Goal: Task Accomplishment & Management: Use online tool/utility

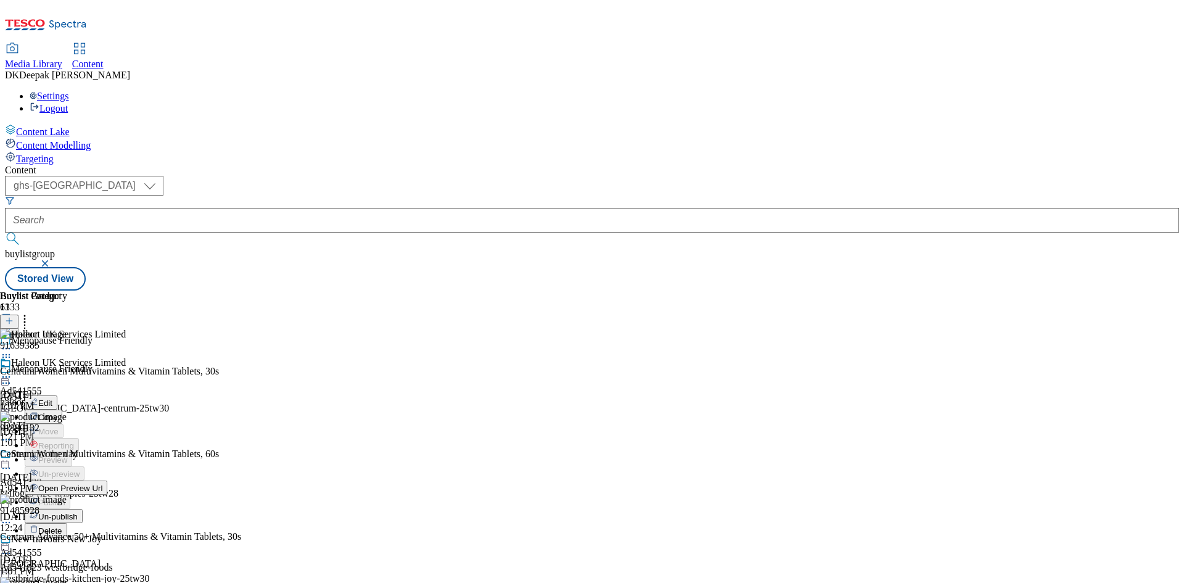
select select "ghs-uk"
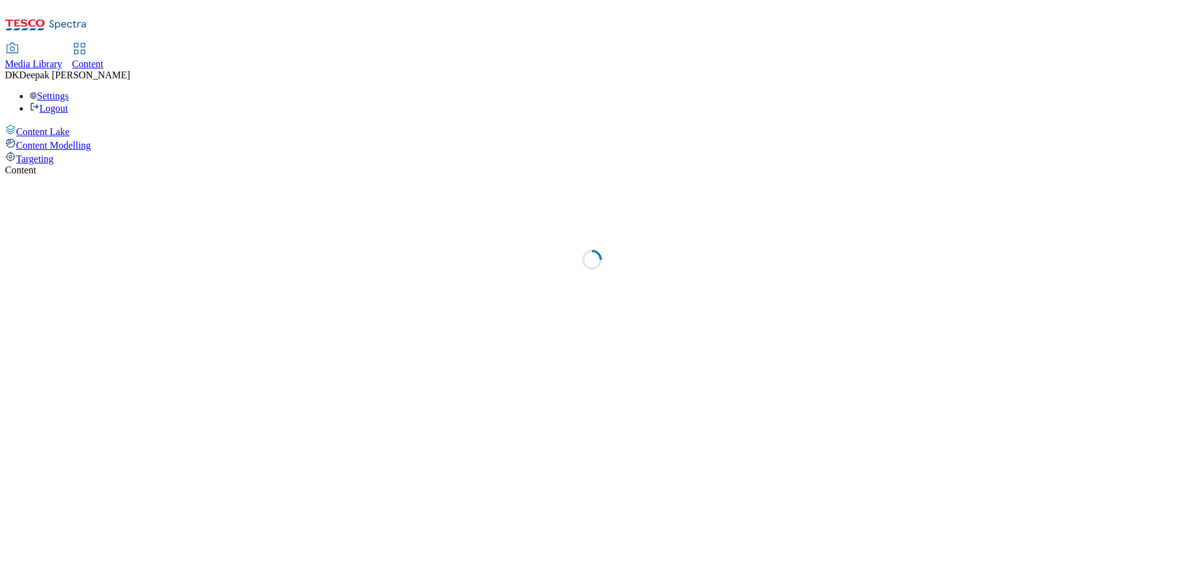
select select "ghs-uk"
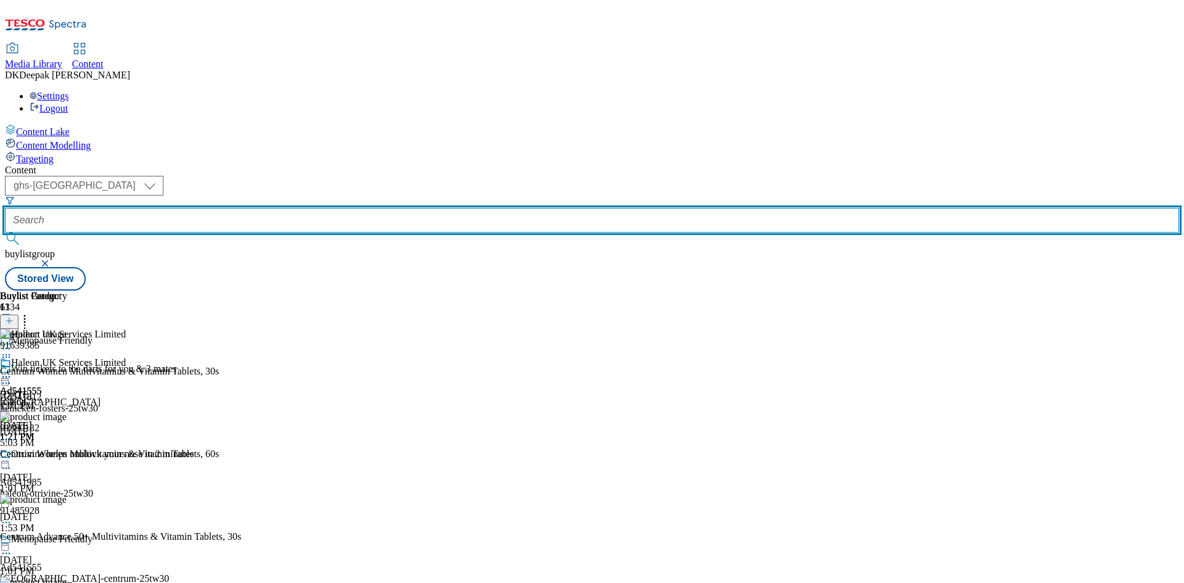
click at [288, 208] on input "text" at bounding box center [592, 220] width 1174 height 25
paste input "541812"
type input "ad541812"
click at [5, 232] on button "submit" at bounding box center [13, 238] width 17 height 12
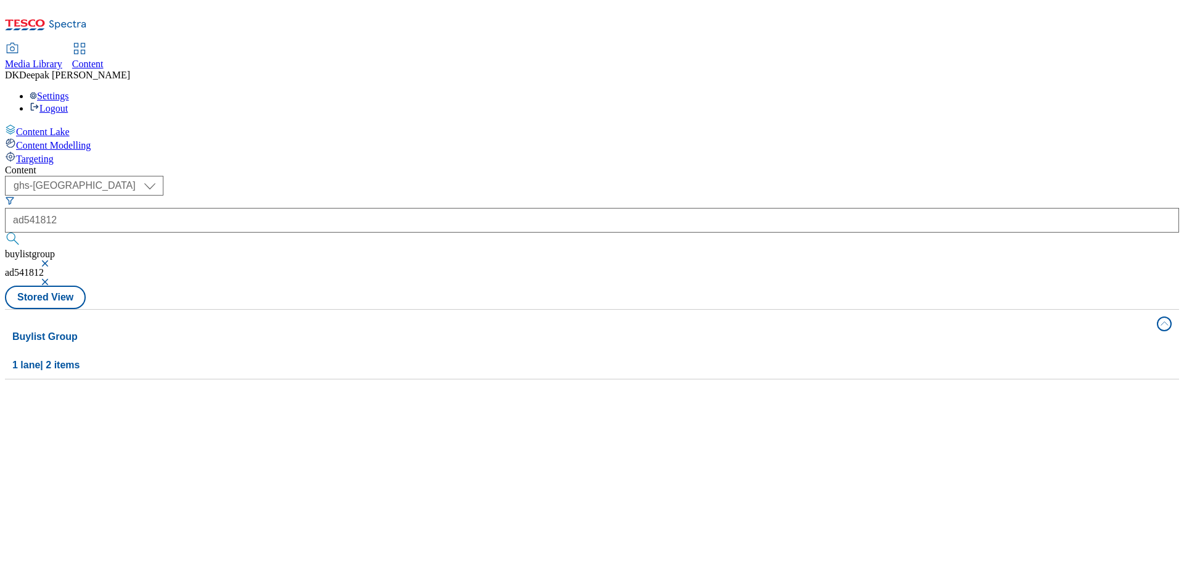
click at [52, 278] on button "button" at bounding box center [46, 281] width 12 height 7
click at [52, 260] on button "button" at bounding box center [46, 263] width 12 height 7
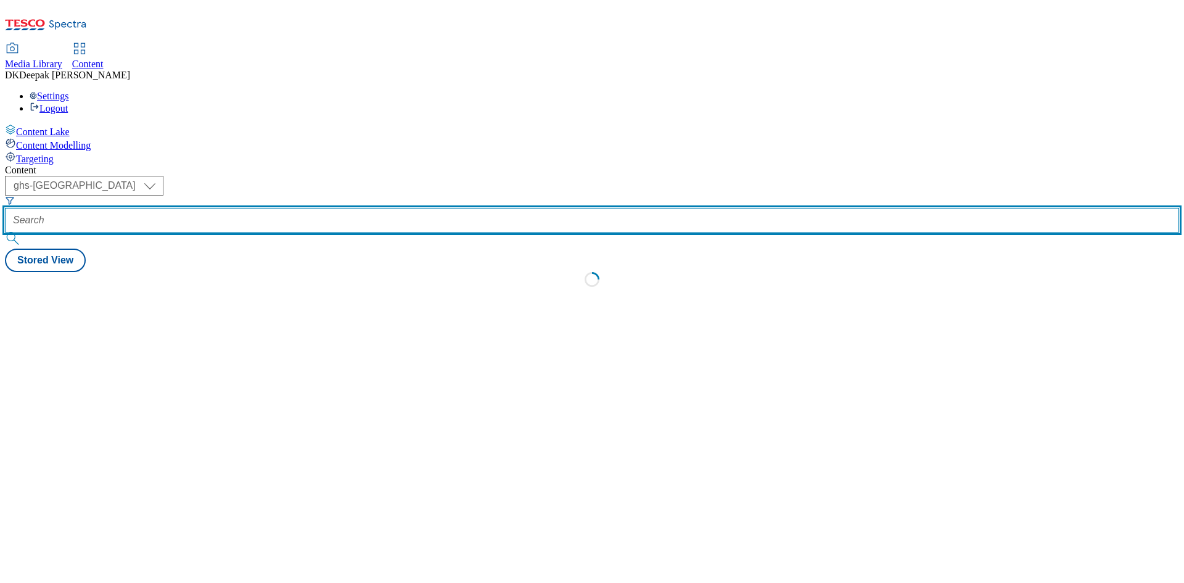
click at [326, 208] on input "text" at bounding box center [592, 220] width 1174 height 25
paste input "541812"
type input "ad541812"
click at [5, 232] on button "submit" at bounding box center [13, 238] width 17 height 12
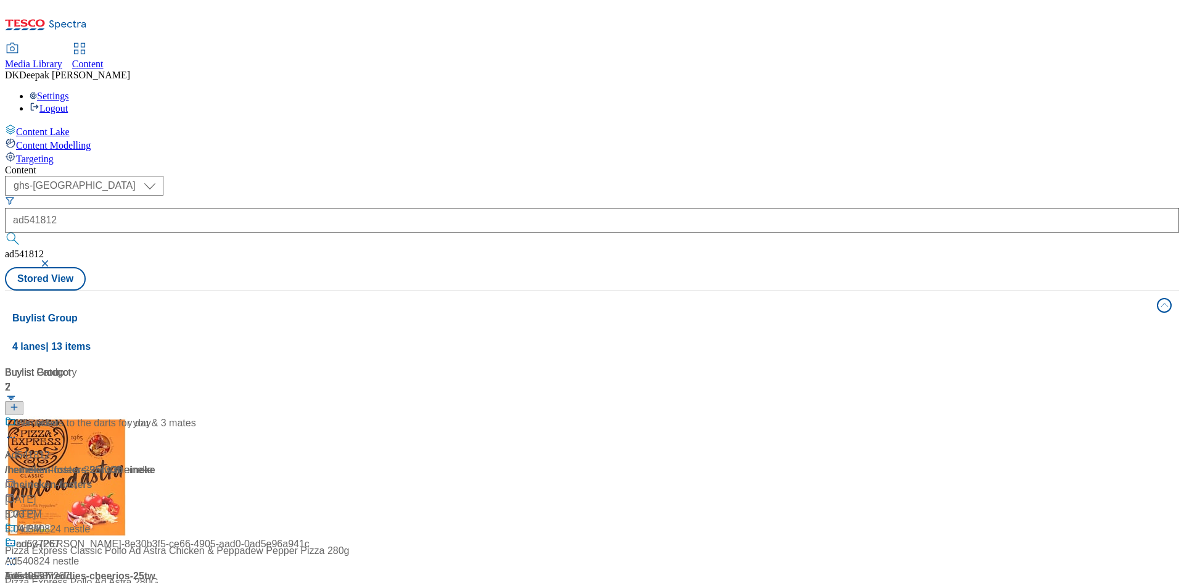
click at [159, 415] on div "Plus £180 to be won every day Ad541812 / heineken-fosters-25tw30 / heineken Sep…" at bounding box center [82, 475] width 154 height 121
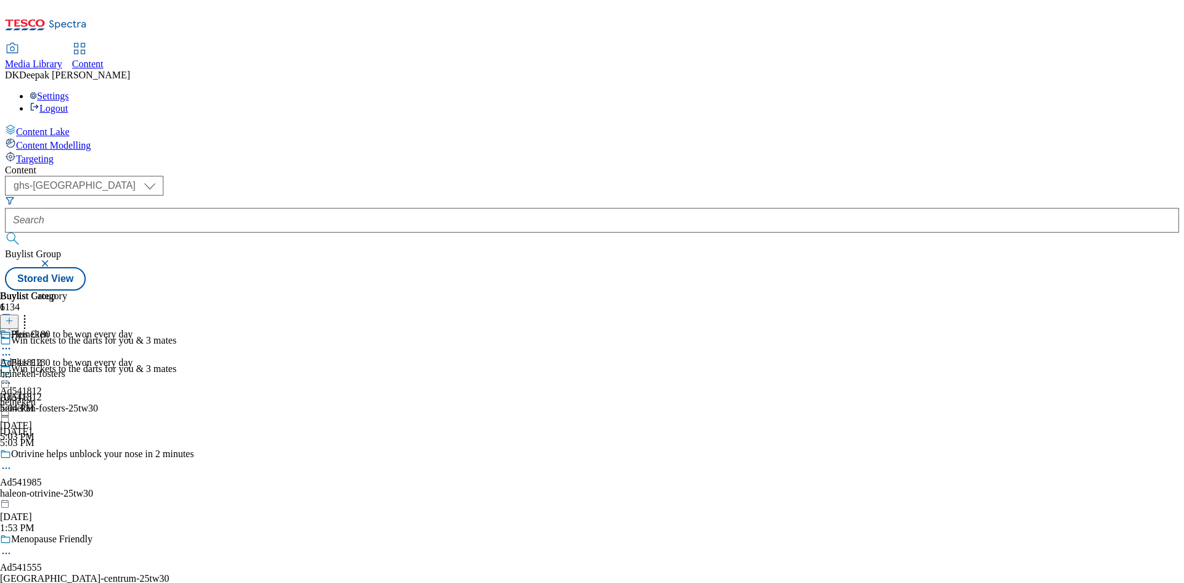
click at [12, 377] on icon at bounding box center [6, 383] width 12 height 12
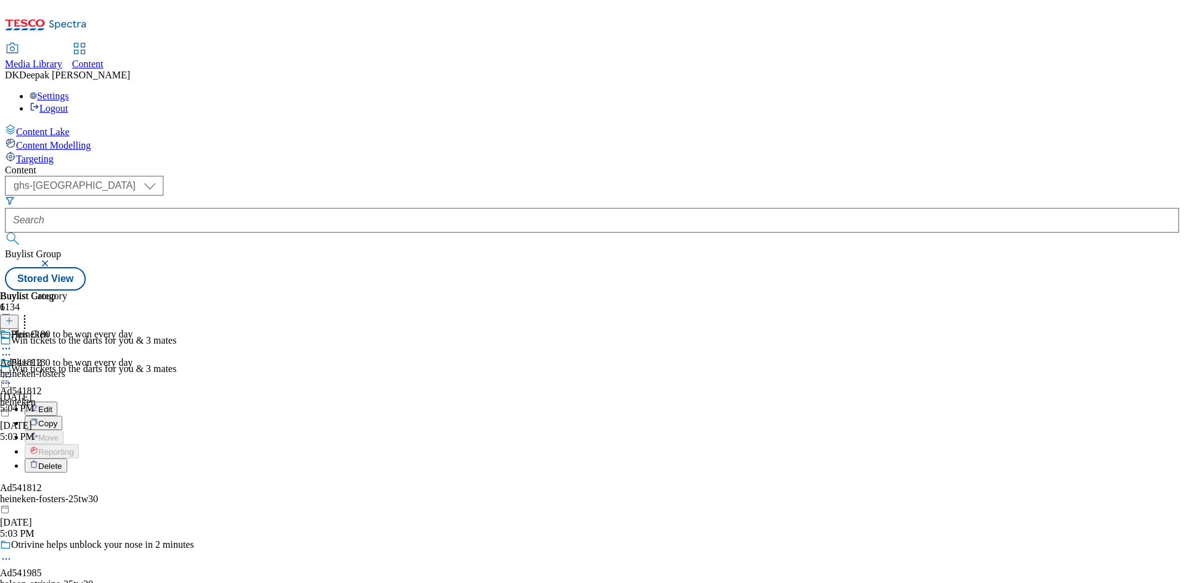
click at [57, 401] on button "Edit" at bounding box center [41, 408] width 33 height 14
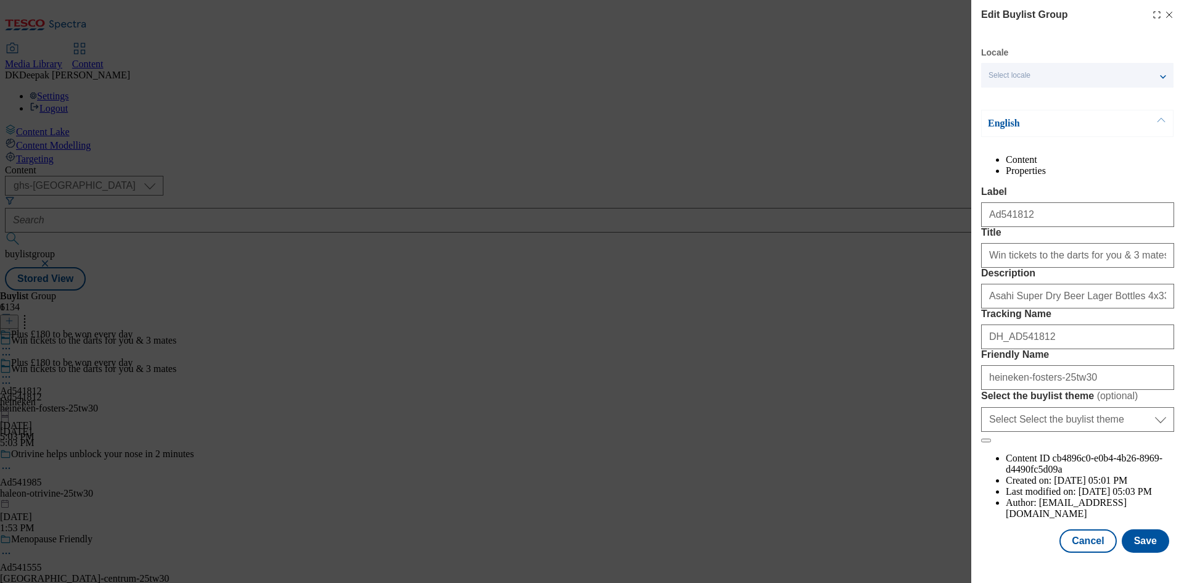
click at [899, 295] on div "Edit Buylist Group Locale Select locale English Welsh English Content Propertie…" at bounding box center [592, 291] width 1184 height 583
click at [1077, 550] on button "Cancel" at bounding box center [1087, 540] width 57 height 23
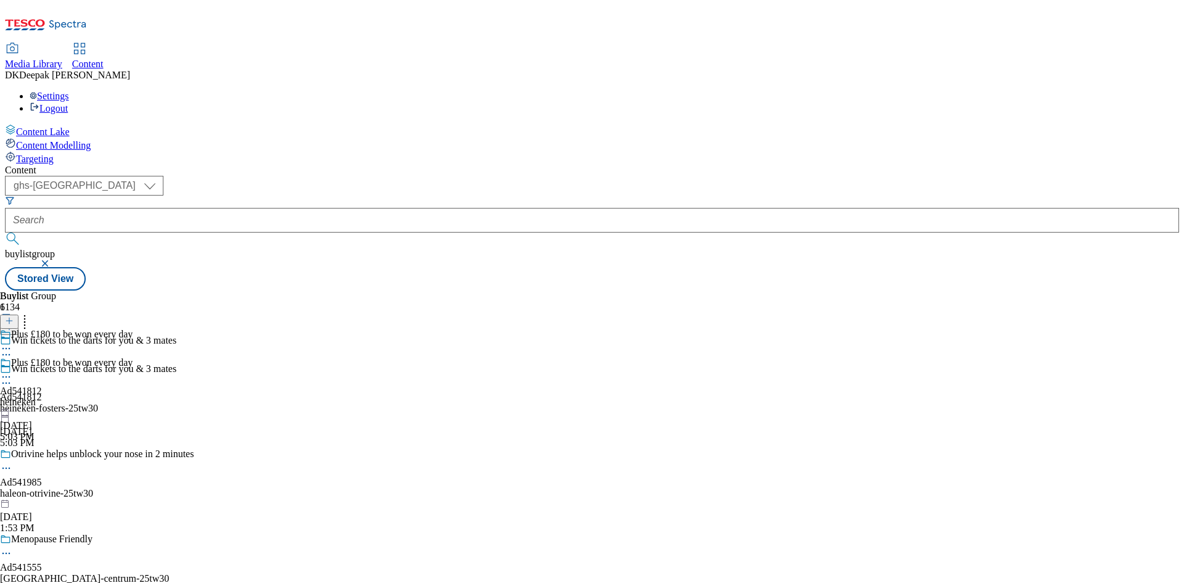
scroll to position [0, 0]
click at [133, 396] on div "heineken" at bounding box center [66, 401] width 133 height 11
click at [12, 370] on icon at bounding box center [6, 376] width 12 height 12
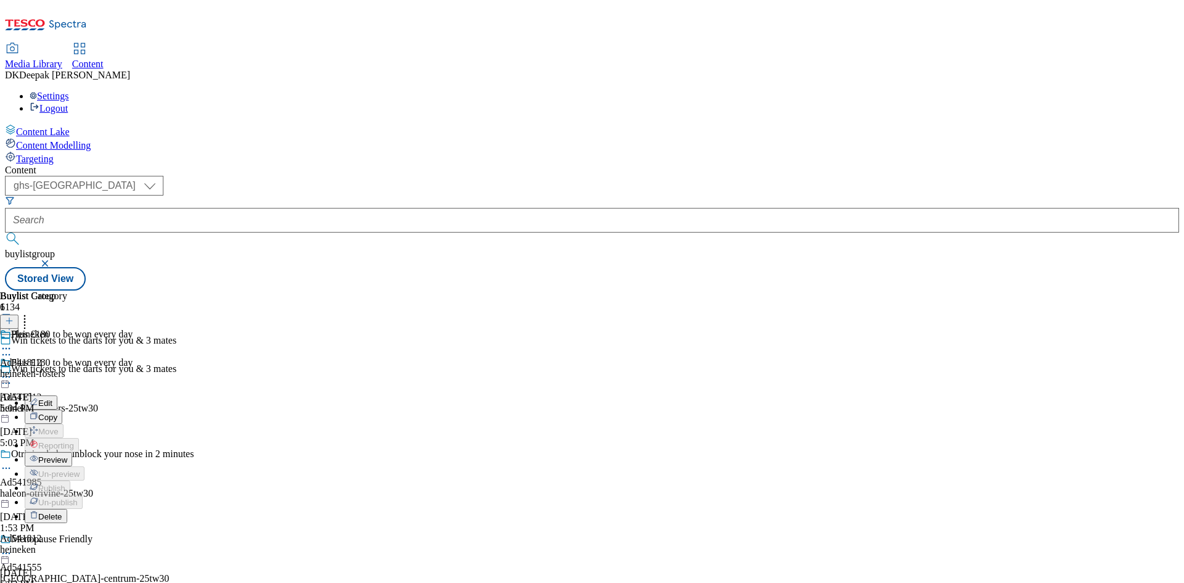
click at [57, 395] on button "Edit" at bounding box center [41, 402] width 33 height 14
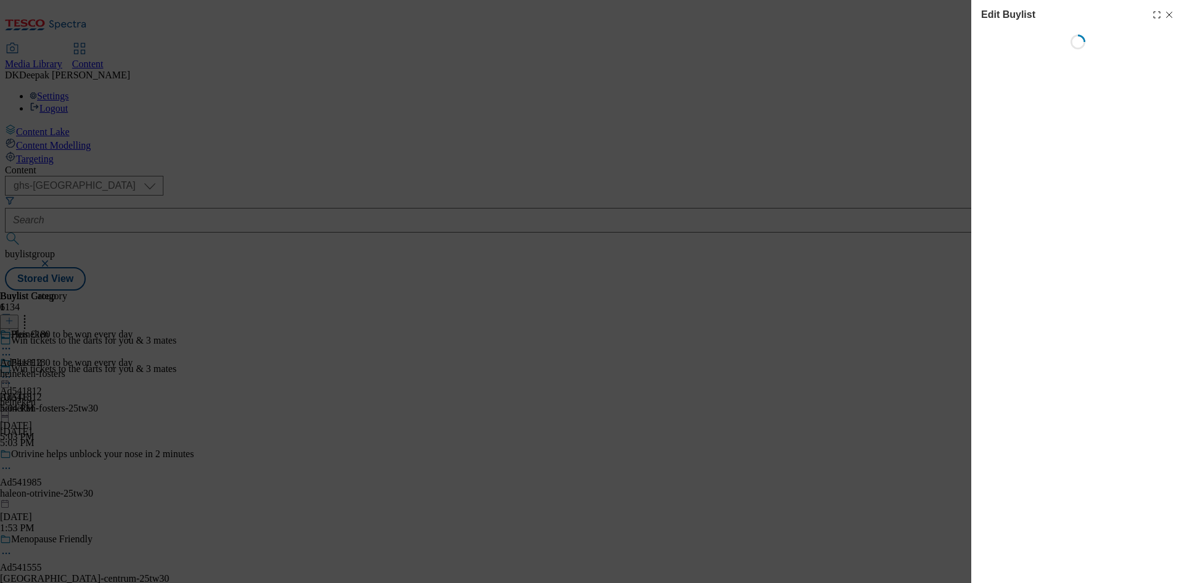
select select "tactical"
select select "supplier funded short term 1-3 weeks"
select select "dunnhumby"
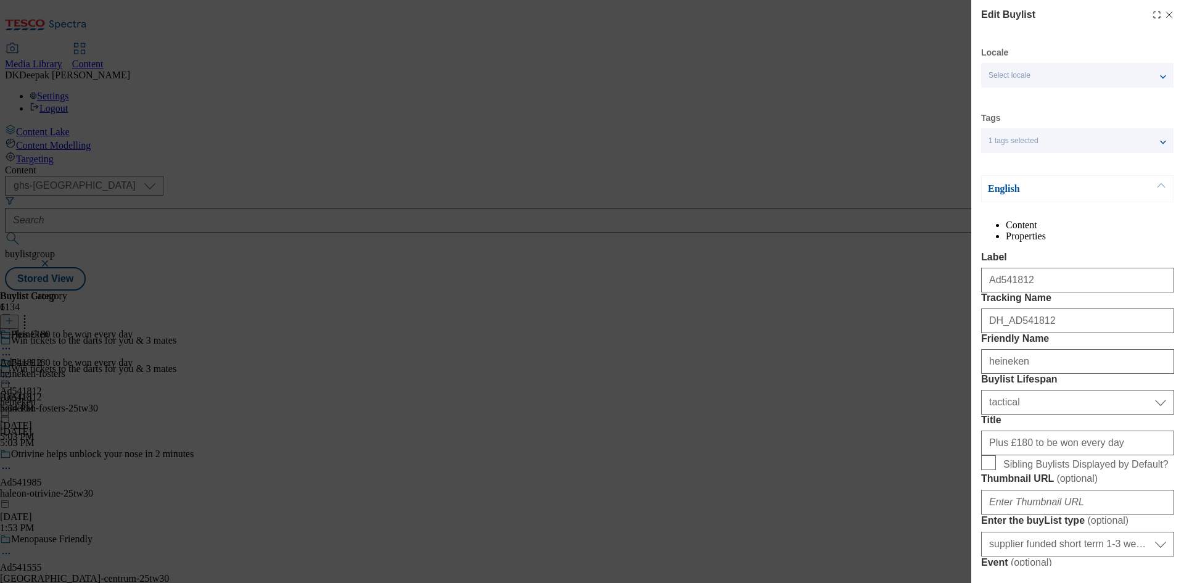
select select "Banner"
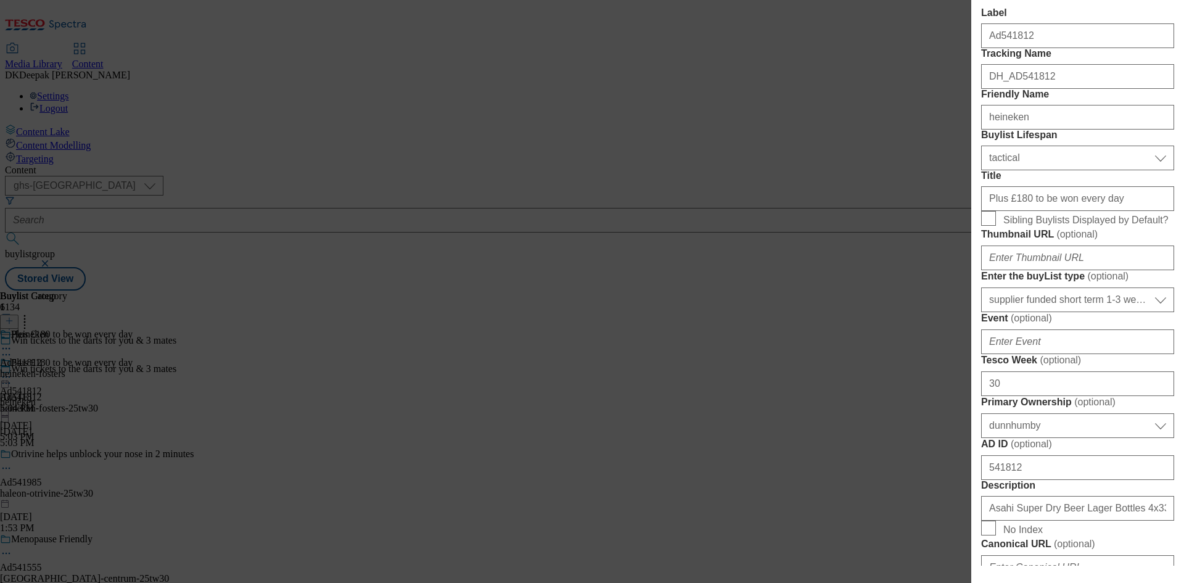
scroll to position [247, 0]
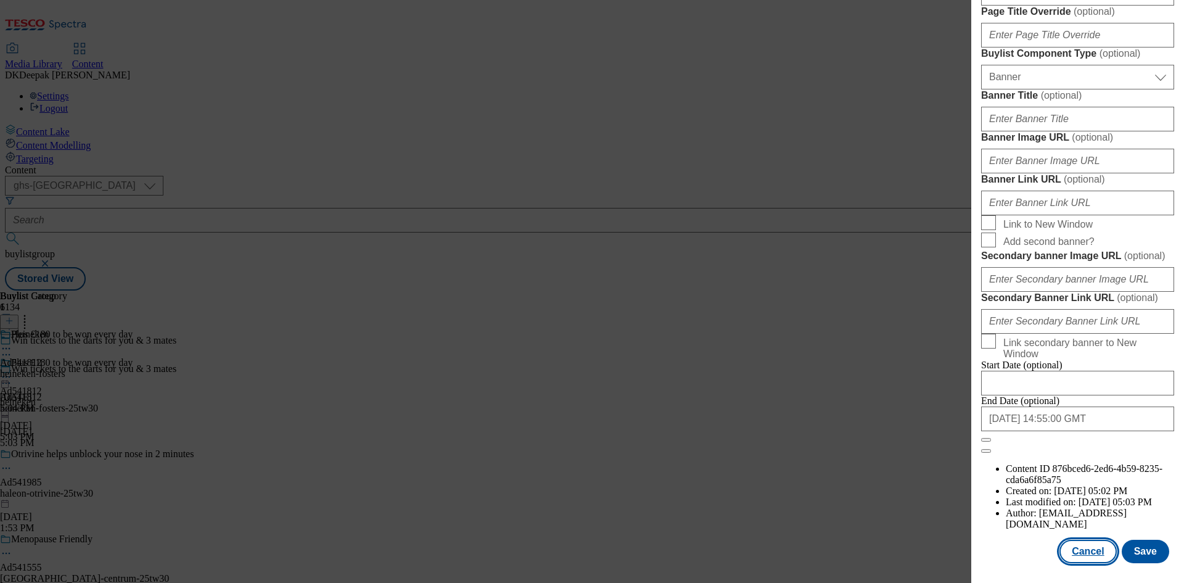
click at [1073, 552] on button "Cancel" at bounding box center [1087, 550] width 57 height 23
select select "tactical"
select select "supplier funded short term 1-3 weeks"
select select "dunnhumby"
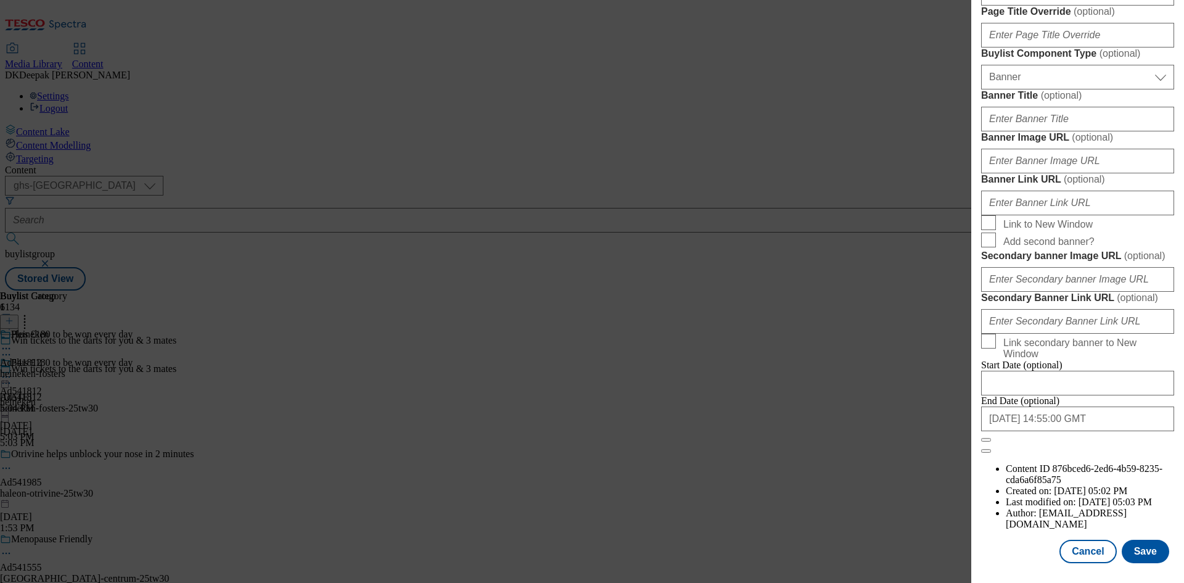
select select "Banner"
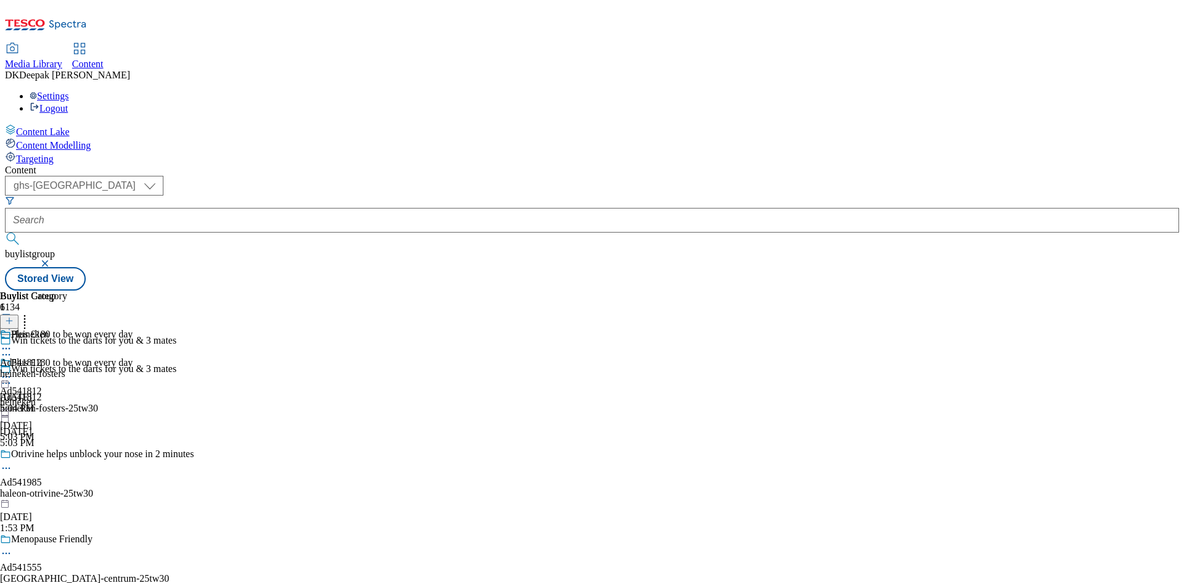
click at [67, 368] on div "heineken-fosters" at bounding box center [33, 373] width 67 height 11
click at [12, 370] on icon at bounding box center [6, 376] width 12 height 12
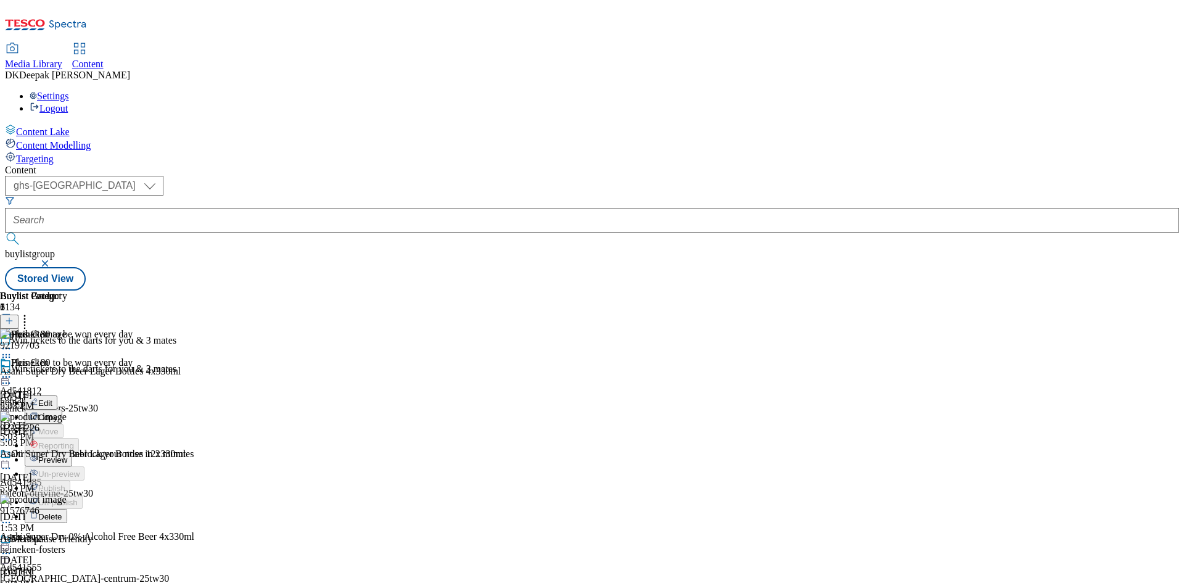
click at [57, 395] on button "Edit" at bounding box center [41, 402] width 33 height 14
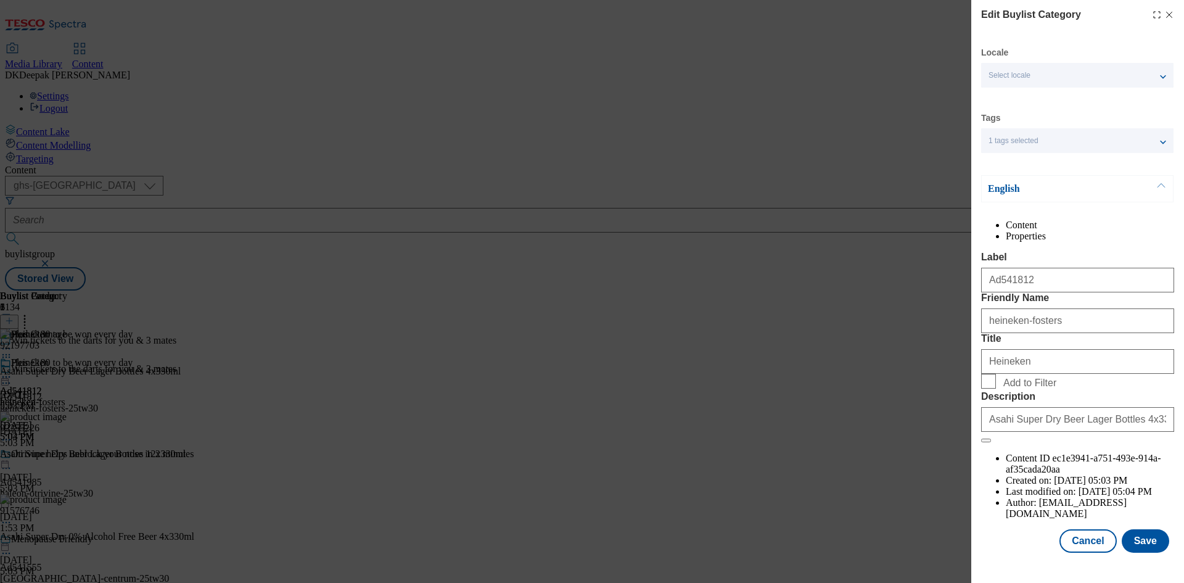
scroll to position [24, 0]
click at [1076, 552] on button "Cancel" at bounding box center [1087, 540] width 57 height 23
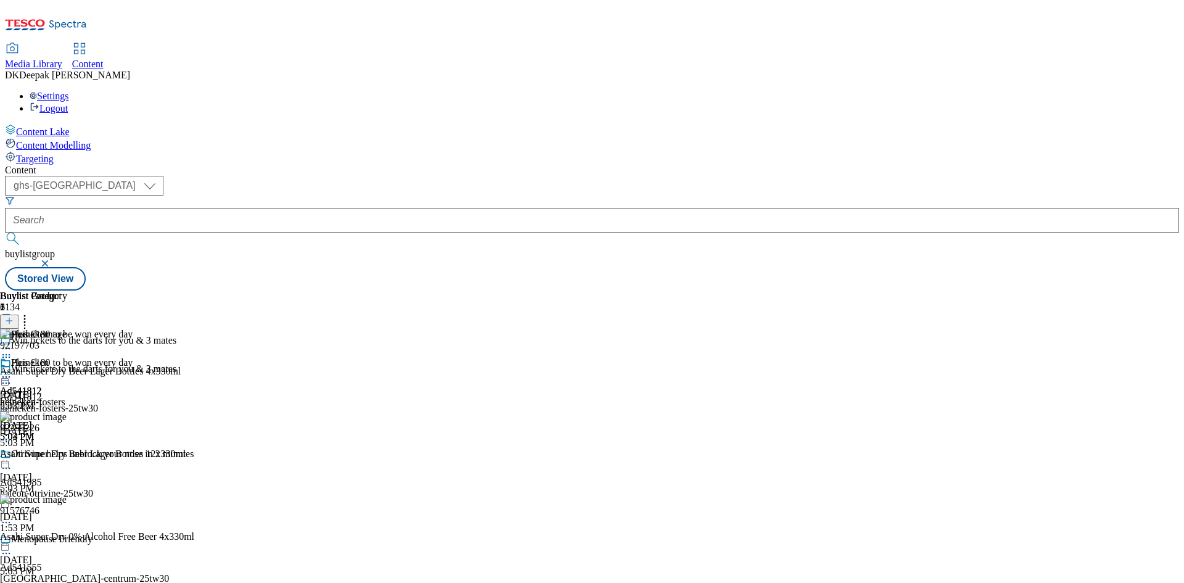
scroll to position [3, 0]
click at [12, 370] on icon at bounding box center [6, 376] width 12 height 12
click at [67, 455] on span "Preview" at bounding box center [52, 459] width 29 height 9
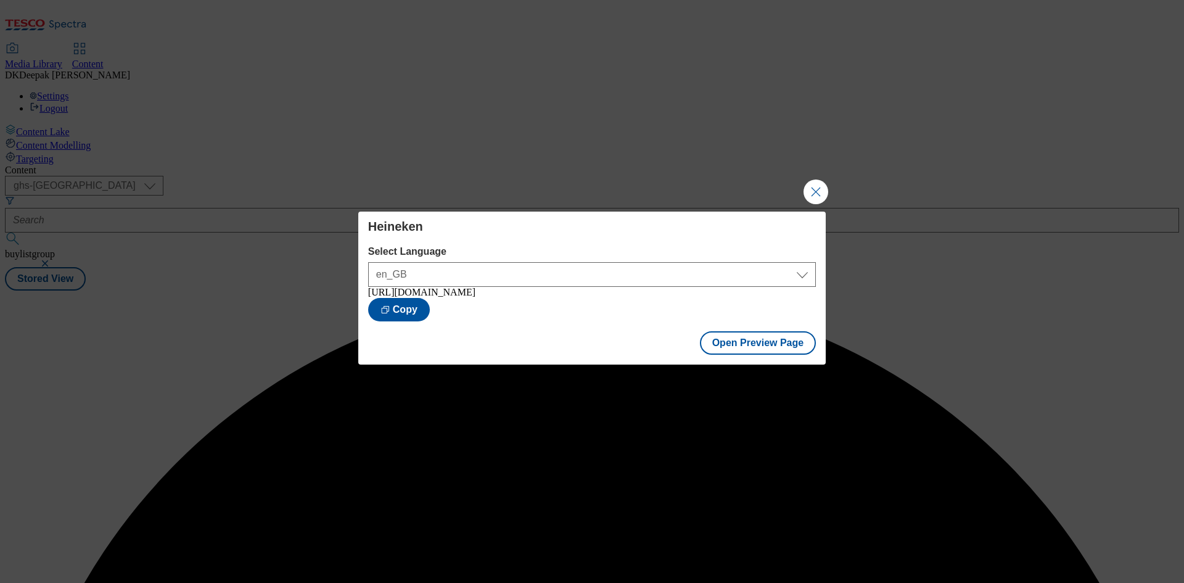
scroll to position [0, 0]
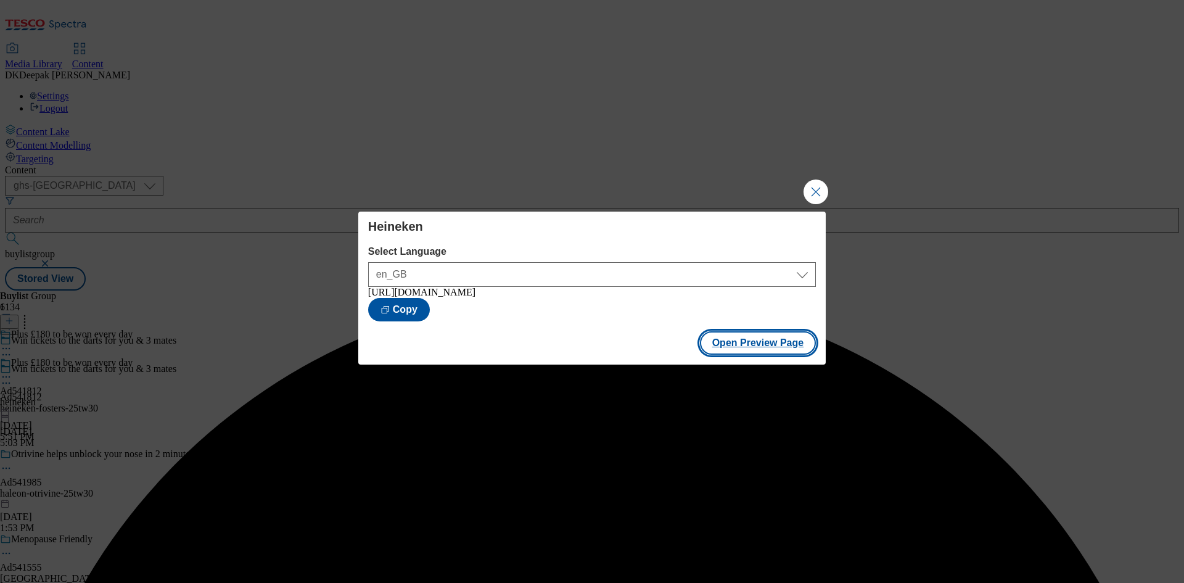
click at [737, 354] on button "Open Preview Page" at bounding box center [758, 342] width 117 height 23
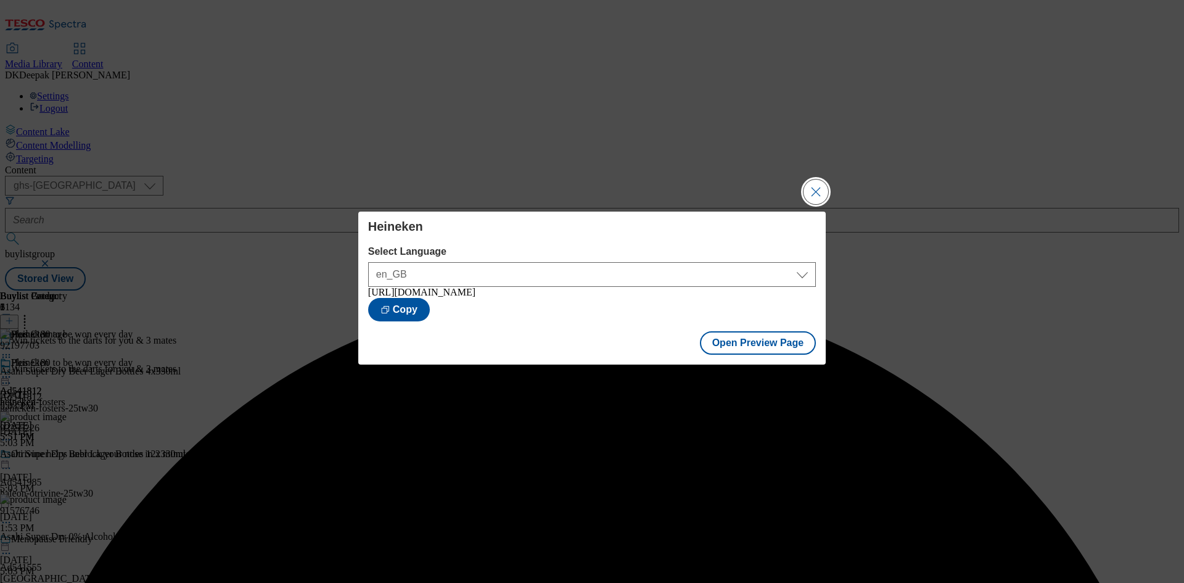
click at [809, 187] on button "Close Modal" at bounding box center [815, 191] width 25 height 25
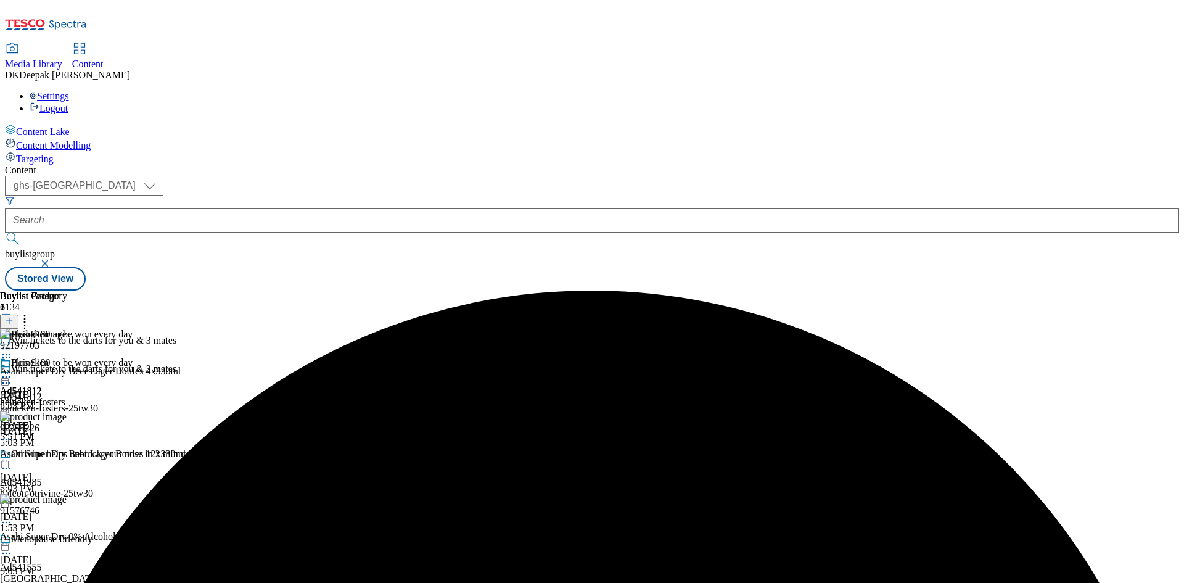
click at [12, 370] on icon at bounding box center [6, 376] width 12 height 12
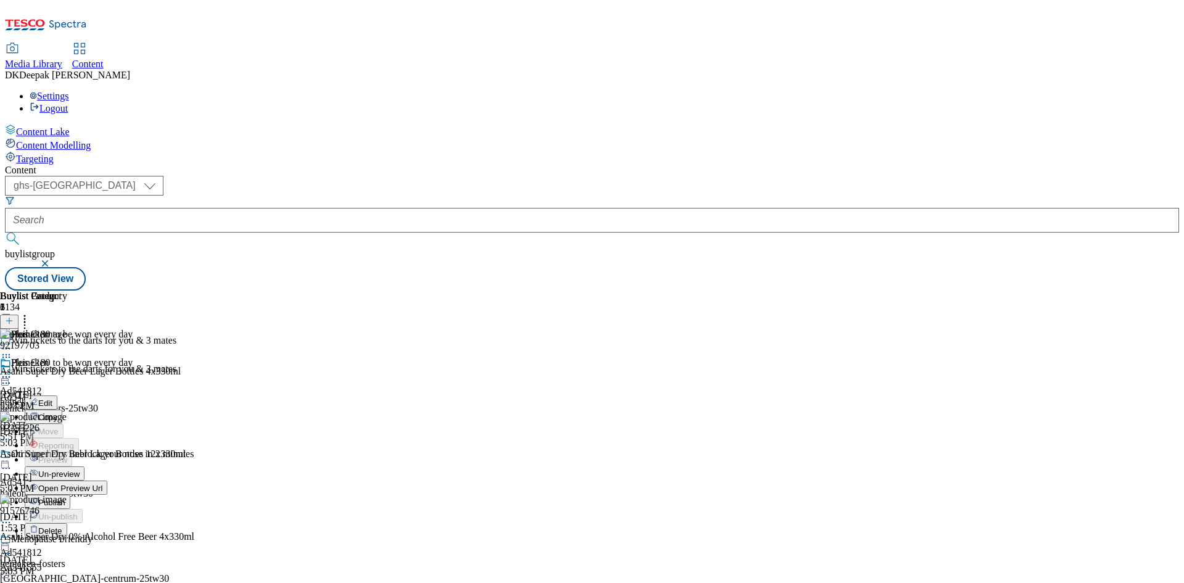
click at [14, 316] on icon at bounding box center [9, 320] width 9 height 9
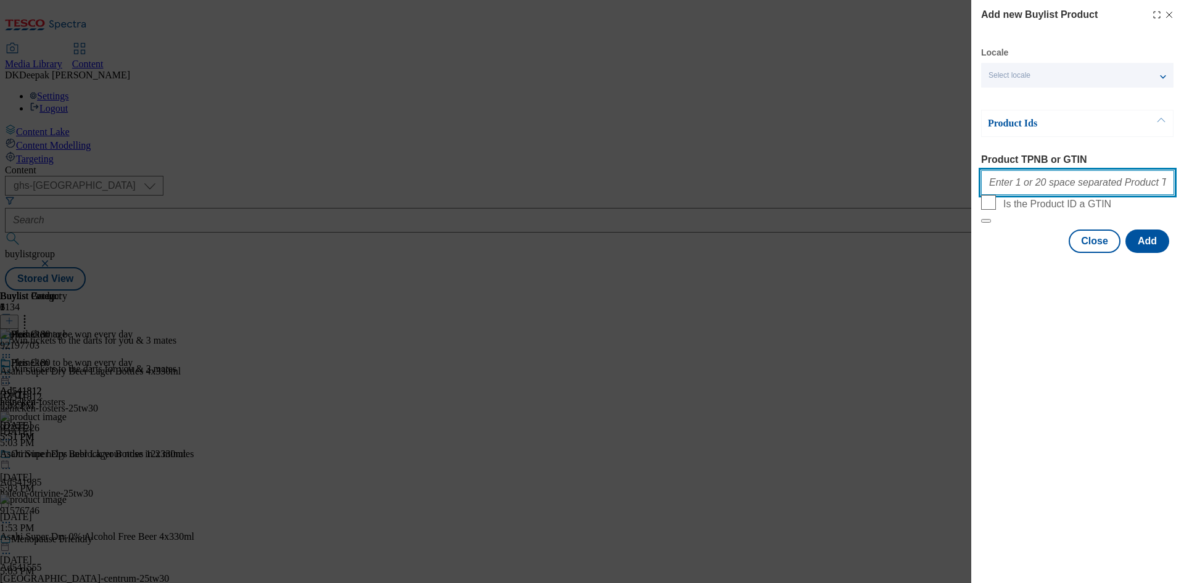
click at [1062, 182] on input "Product TPNB or GTIN" at bounding box center [1077, 182] width 193 height 25
paste input "92197703 92197703 92255226 91576746, 92197703 92197703 92255226 91576746"
type input "92197703 92197703 92255226 91576746, 92197703 92197703 92255226 91576746"
click at [1136, 253] on button "Add" at bounding box center [1147, 240] width 44 height 23
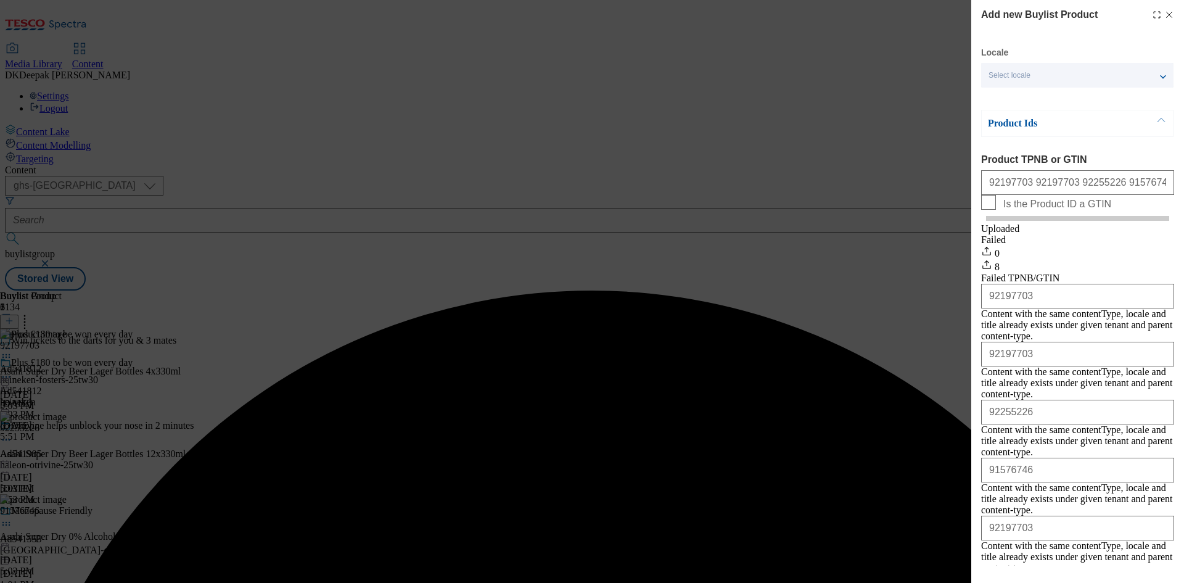
scroll to position [166, 0]
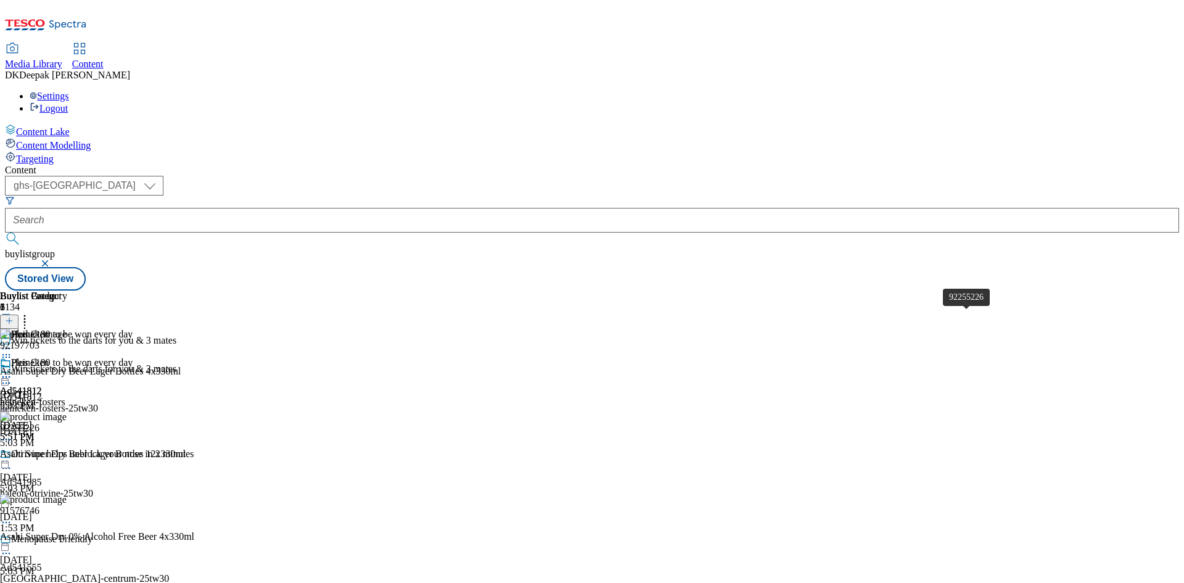
scroll to position [0, 0]
click at [12, 370] on icon at bounding box center [6, 376] width 12 height 12
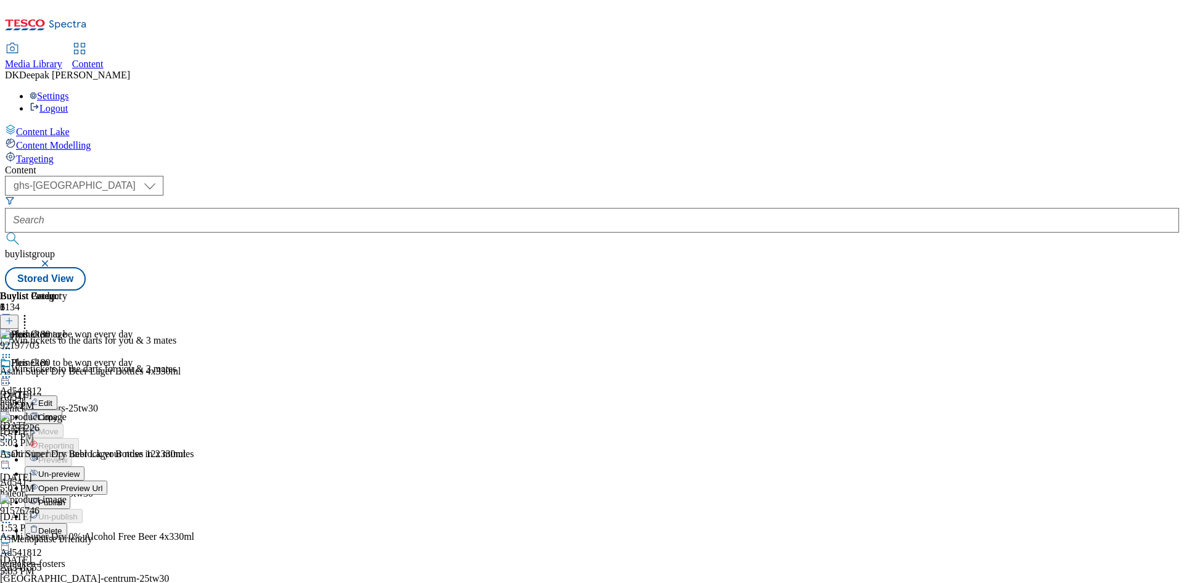
click at [65, 497] on span "Publish" at bounding box center [51, 501] width 27 height 9
